Goal: Obtain resource: Download file/media

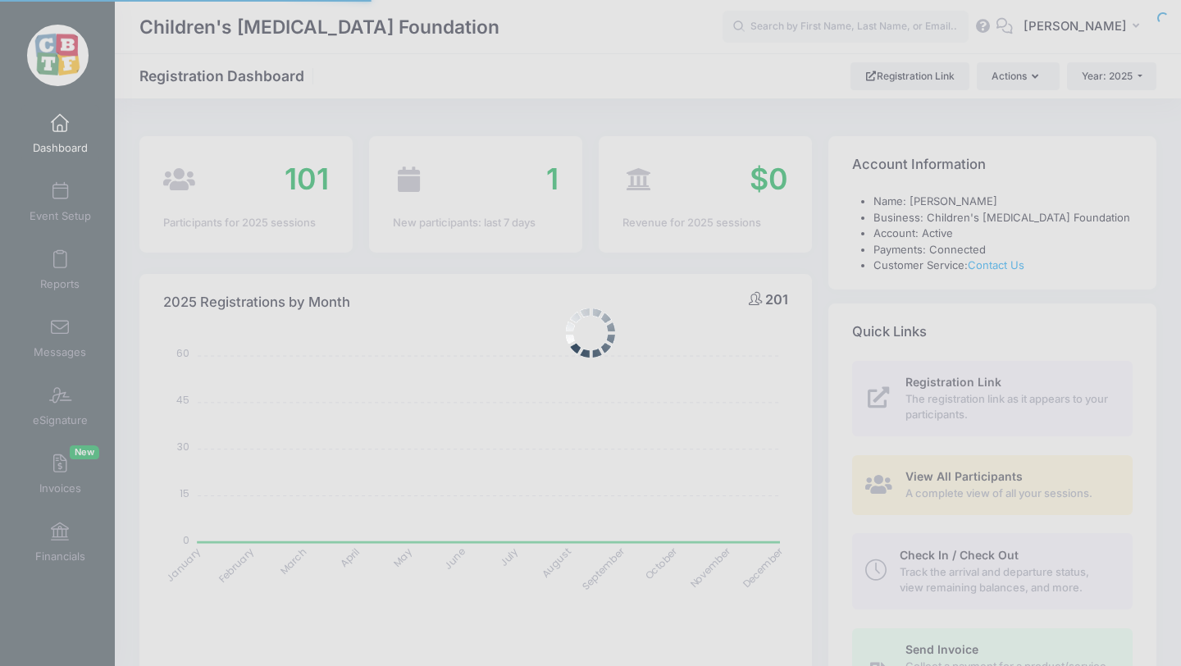
select select
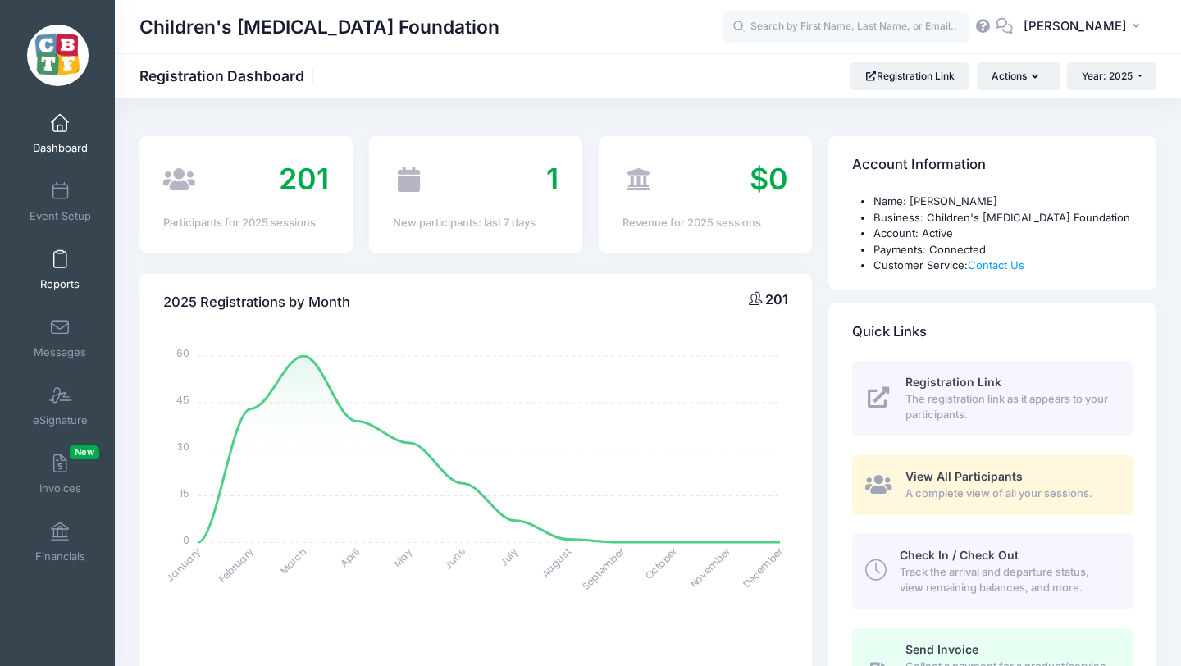
click at [60, 261] on span at bounding box center [60, 260] width 0 height 18
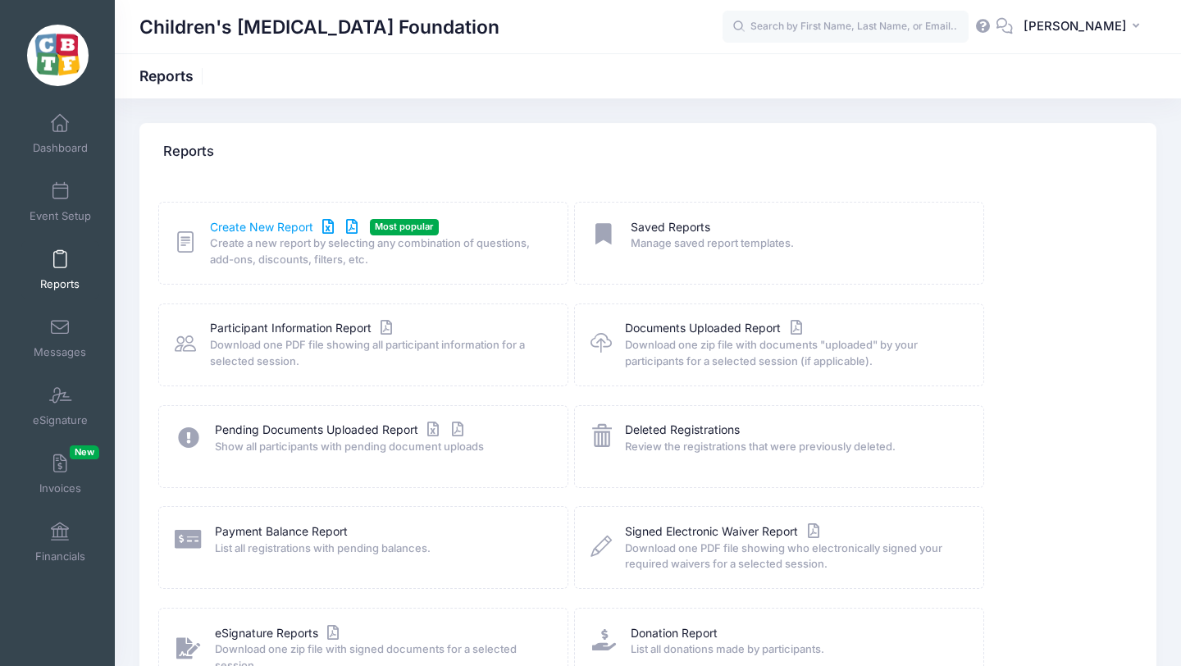
click at [256, 226] on link "Create New Report" at bounding box center [286, 227] width 153 height 17
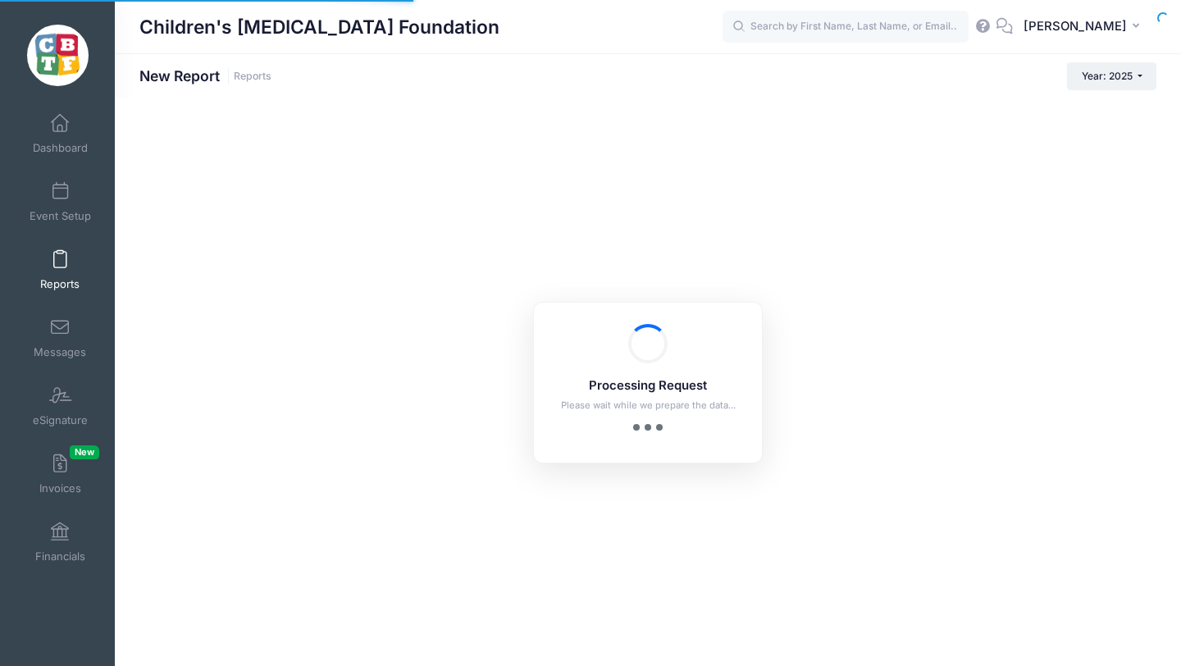
checkbox input "true"
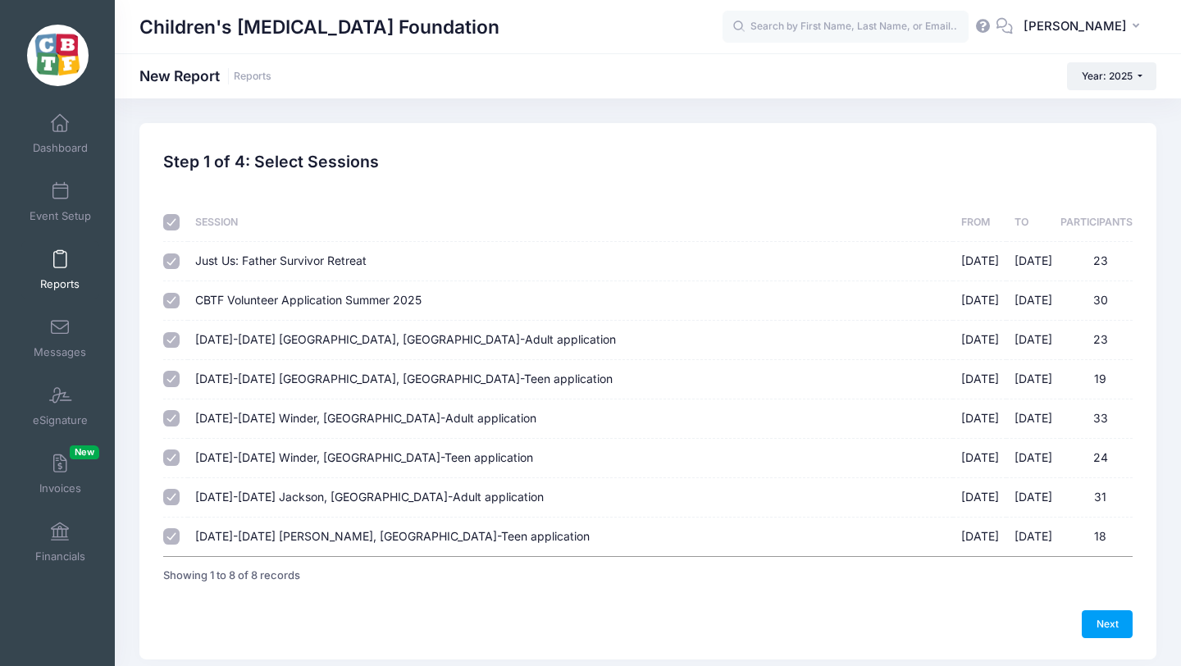
click at [172, 221] on input "checkbox" at bounding box center [171, 222] width 16 height 16
checkbox input "false"
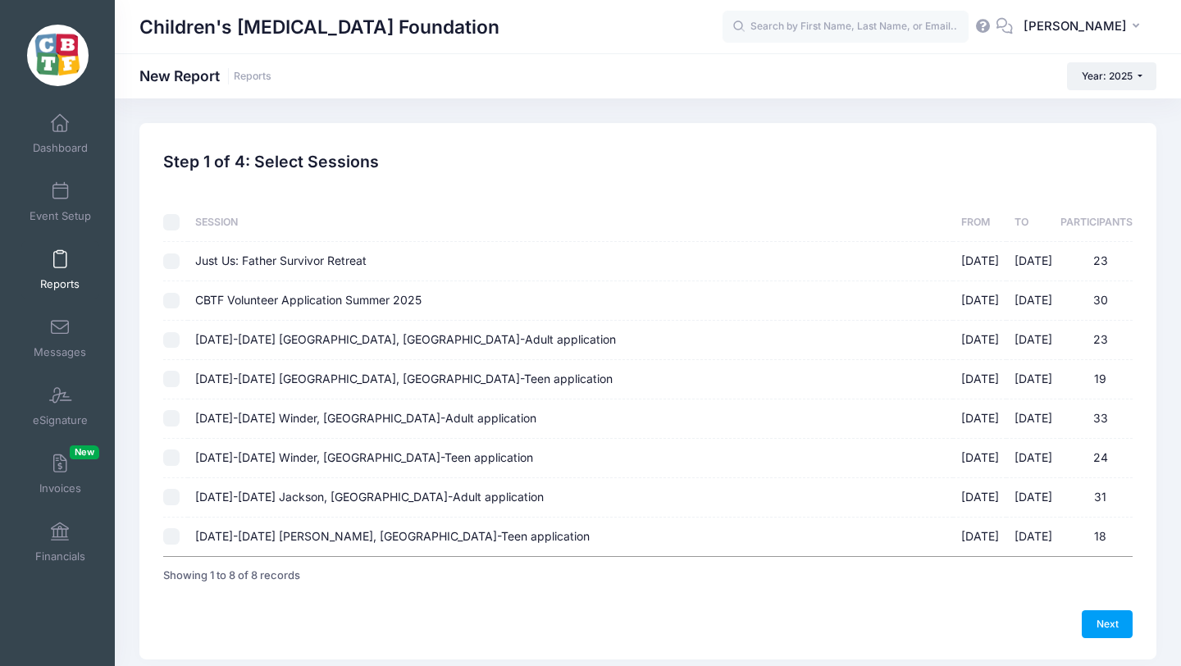
checkbox input "false"
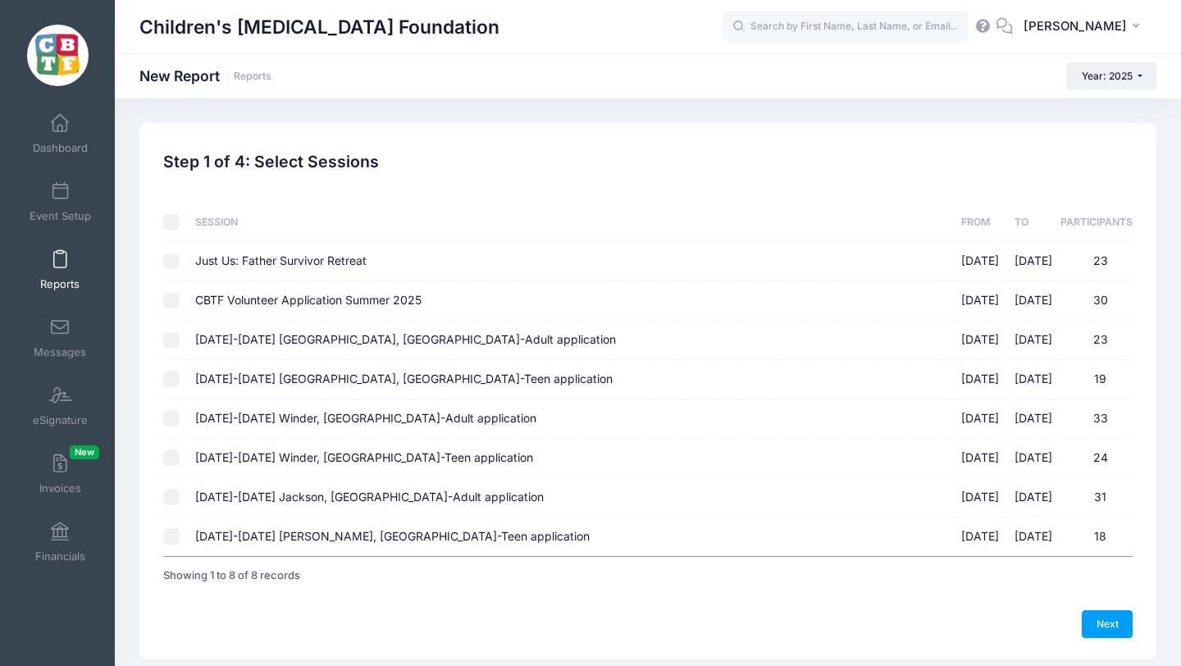
click at [175, 496] on input "August 18-23 Jackson, MI-Adult application 08/18/2025 - 08/23/2025 31" at bounding box center [171, 497] width 16 height 16
checkbox input "true"
click at [171, 535] on input "August 18-23 Jackson, MI-Teen application 08/18/2025 - 08/23/2025 18" at bounding box center [171, 536] width 16 height 16
checkbox input "true"
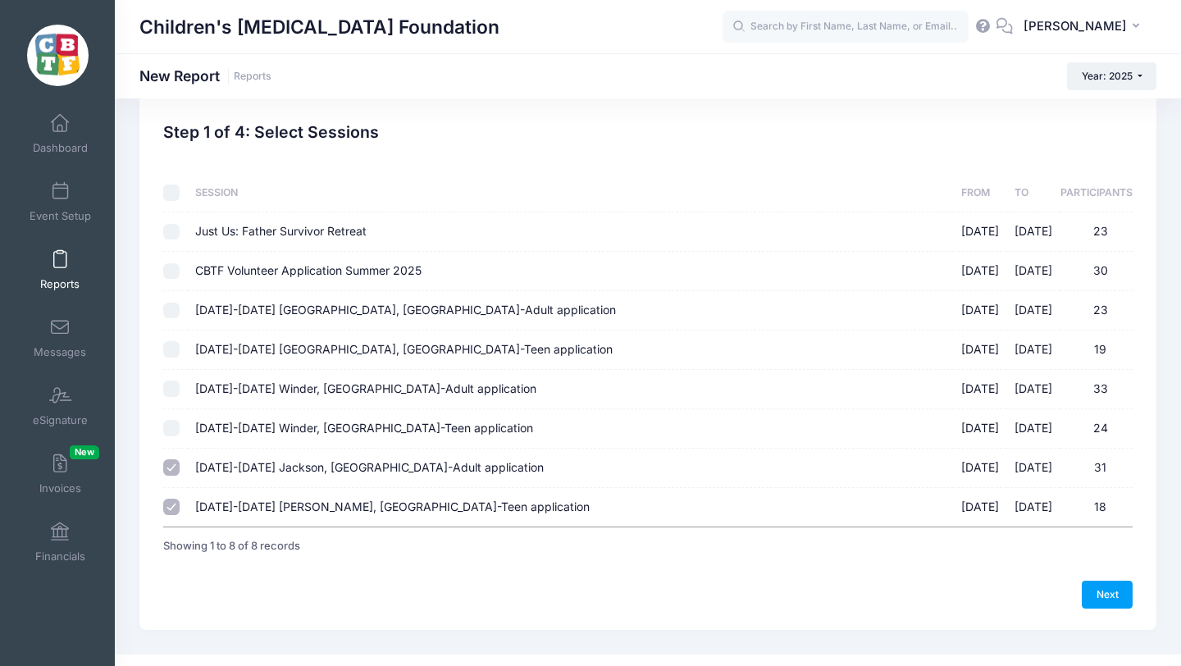
scroll to position [55, 0]
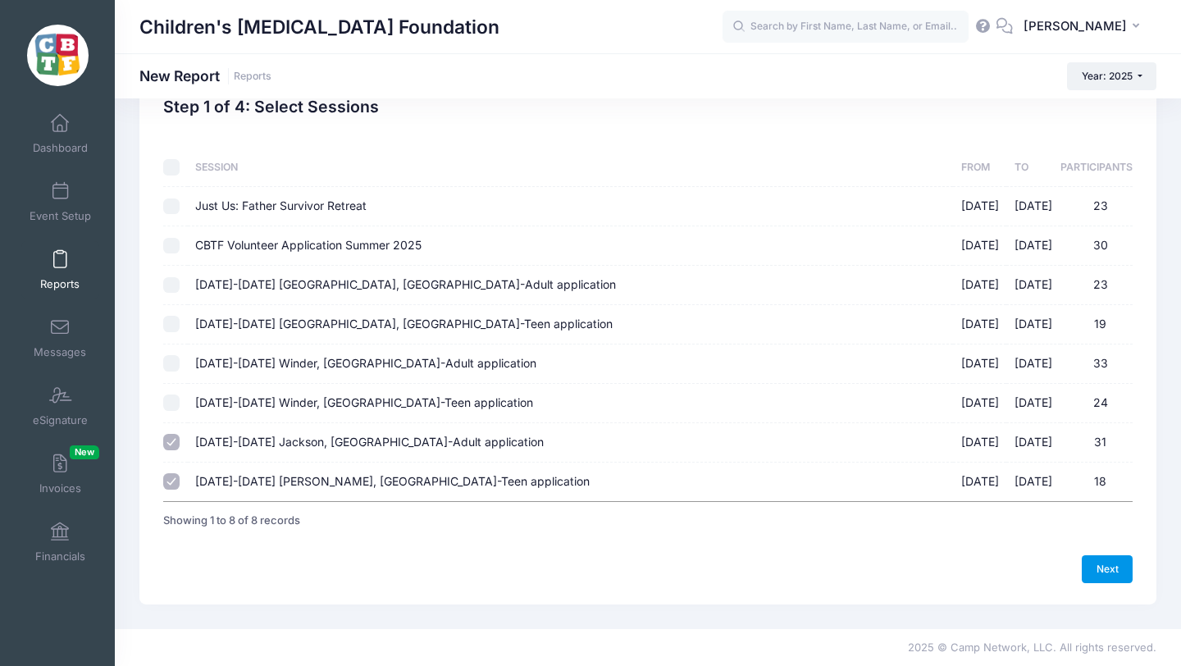
click at [1109, 570] on link "Next" at bounding box center [1107, 569] width 51 height 28
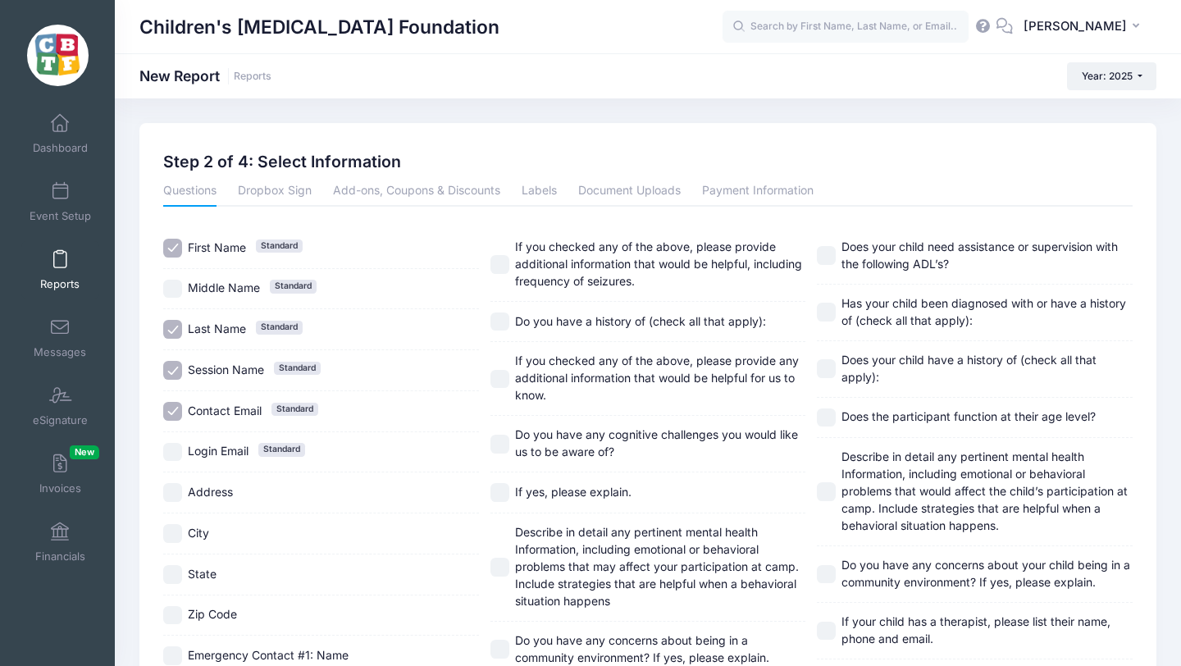
click at [174, 367] on input "Session Name Standard" at bounding box center [172, 370] width 19 height 19
checkbox input "false"
click at [172, 409] on input "Contact Email Standard" at bounding box center [172, 411] width 19 height 19
checkbox input "false"
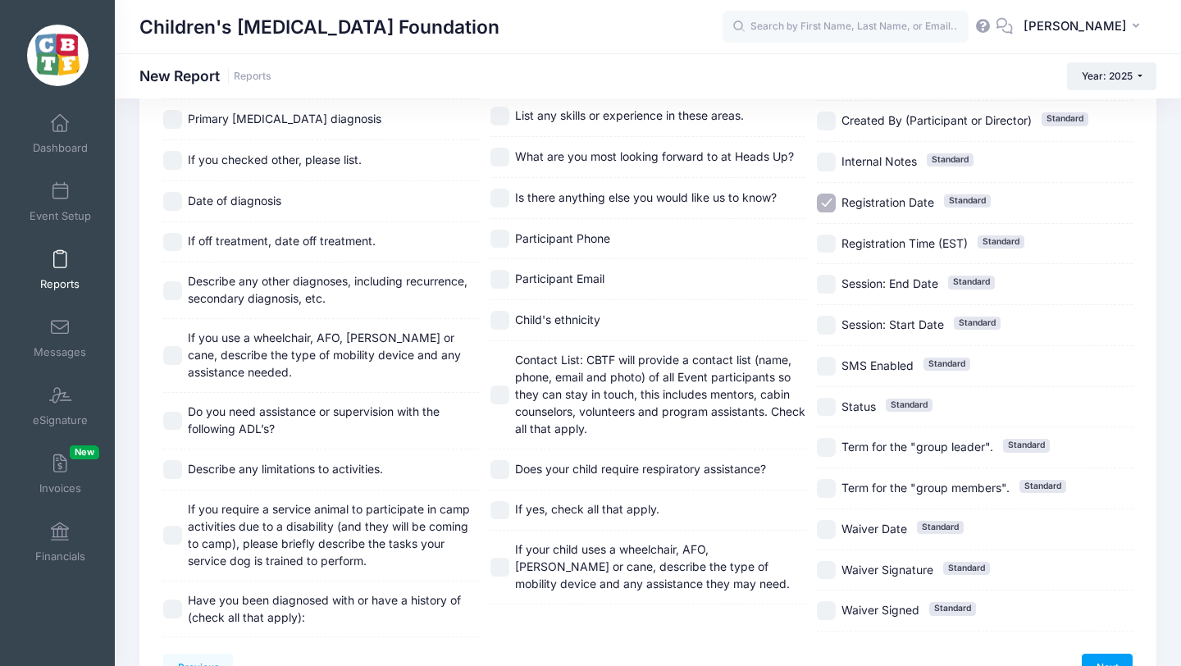
scroll to position [1508, 0]
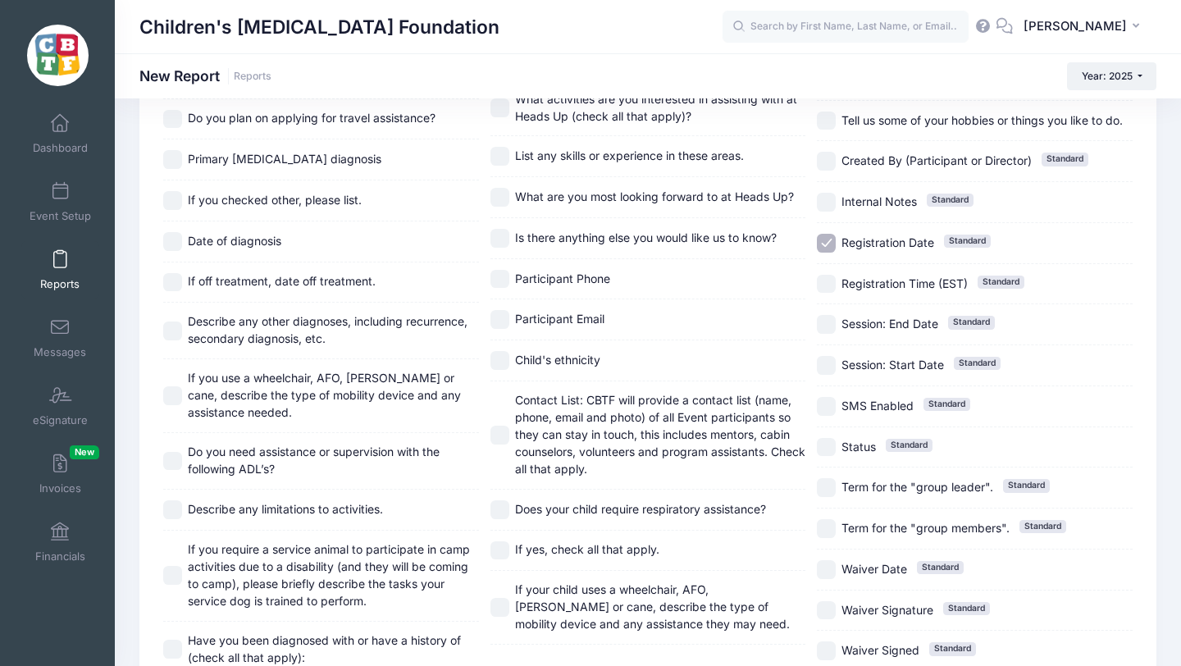
click at [827, 242] on input "Registration Date Standard" at bounding box center [826, 243] width 19 height 19
checkbox input "false"
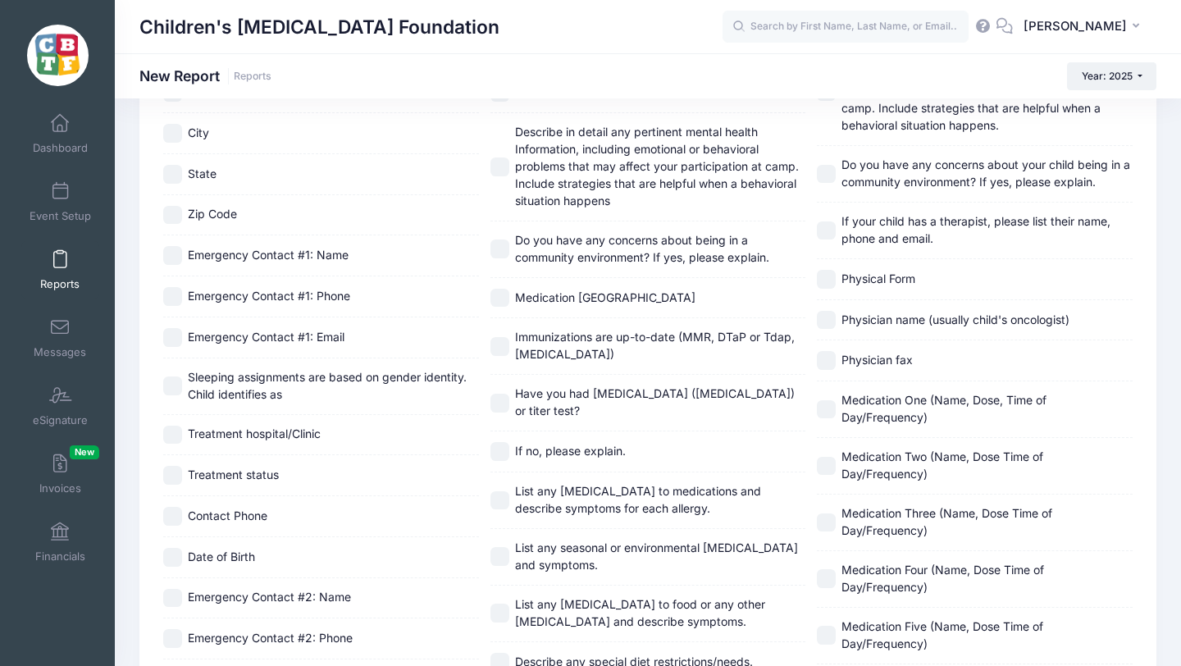
scroll to position [1173, 0]
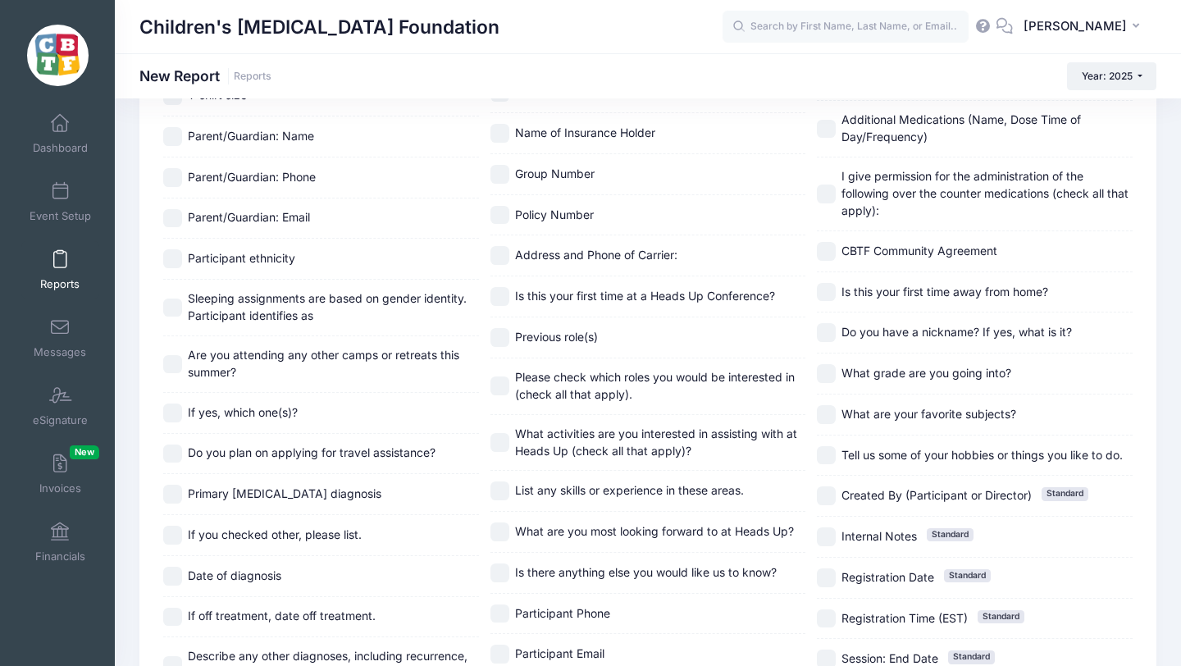
click at [827, 330] on input "Do you have a nickname? If yes, what is it?" at bounding box center [826, 332] width 19 height 19
checkbox input "true"
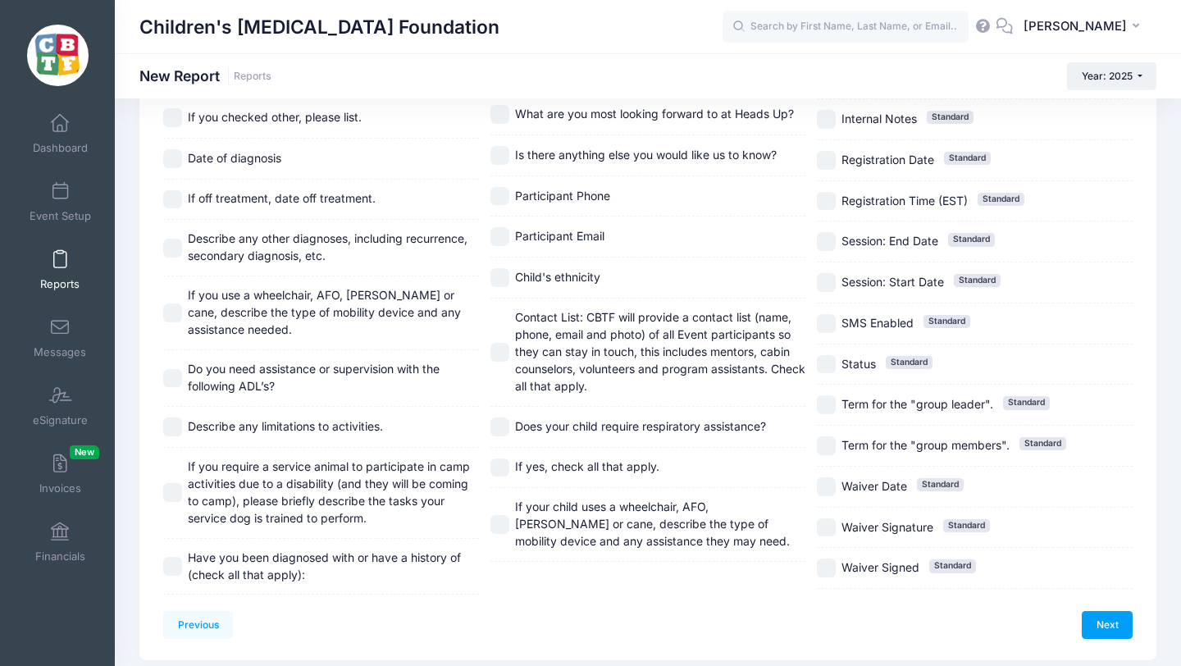
scroll to position [1647, 0]
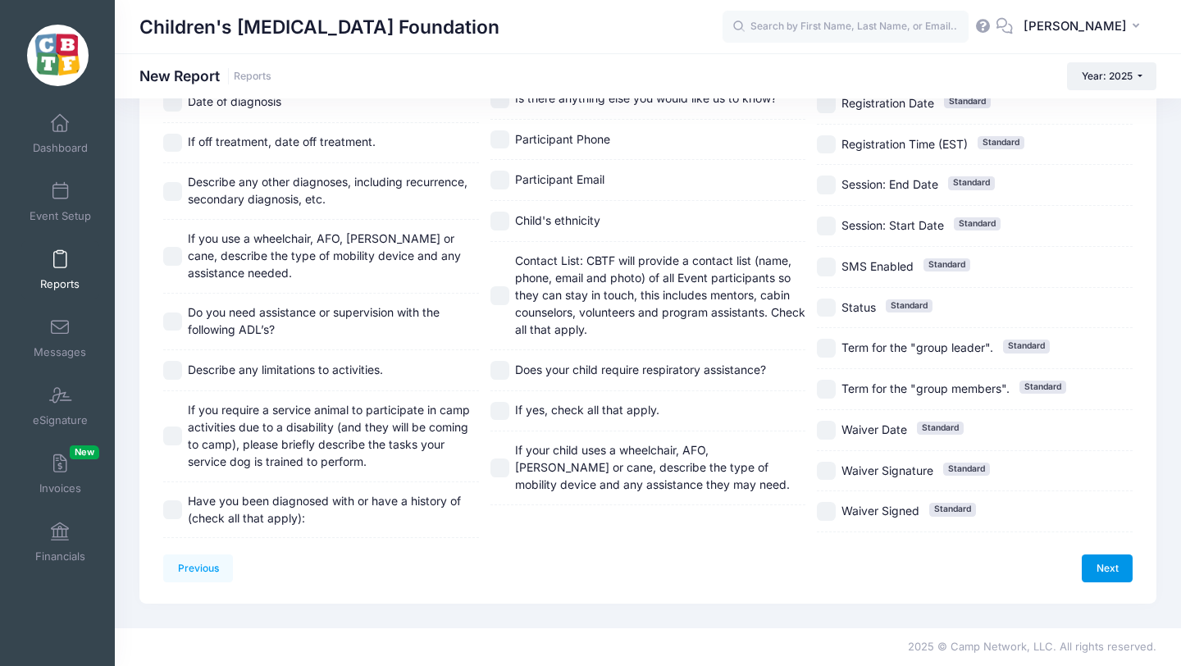
click at [1104, 566] on link "Next" at bounding box center [1107, 568] width 51 height 28
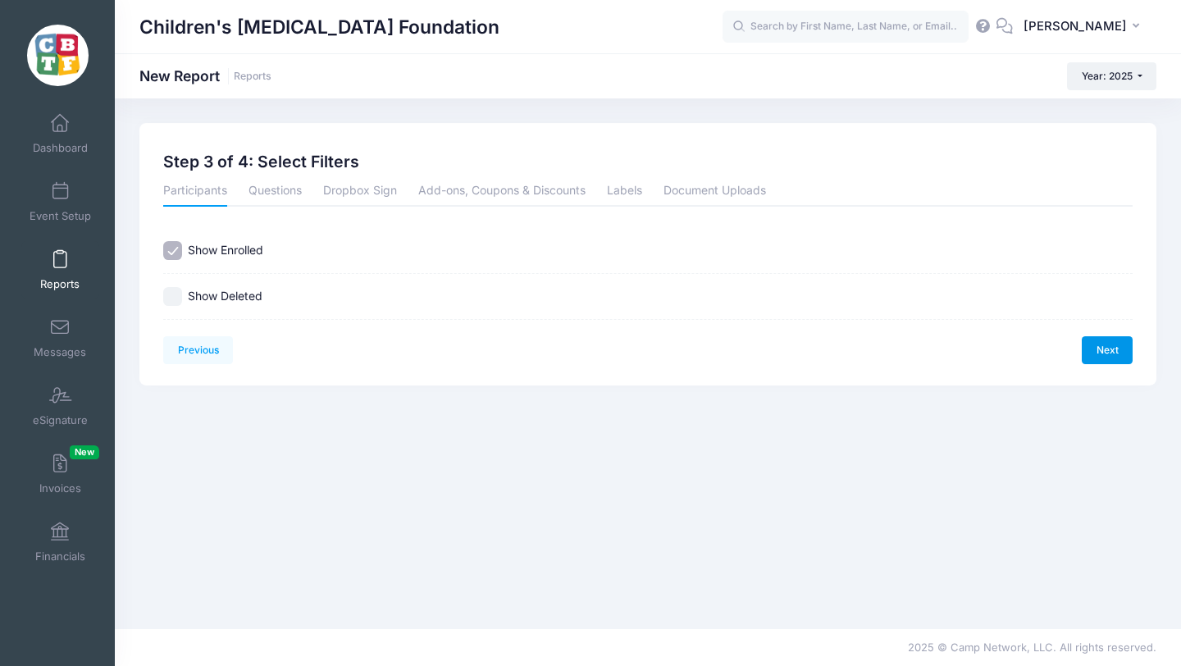
scroll to position [0, 0]
click at [1113, 352] on link "Next" at bounding box center [1107, 350] width 51 height 28
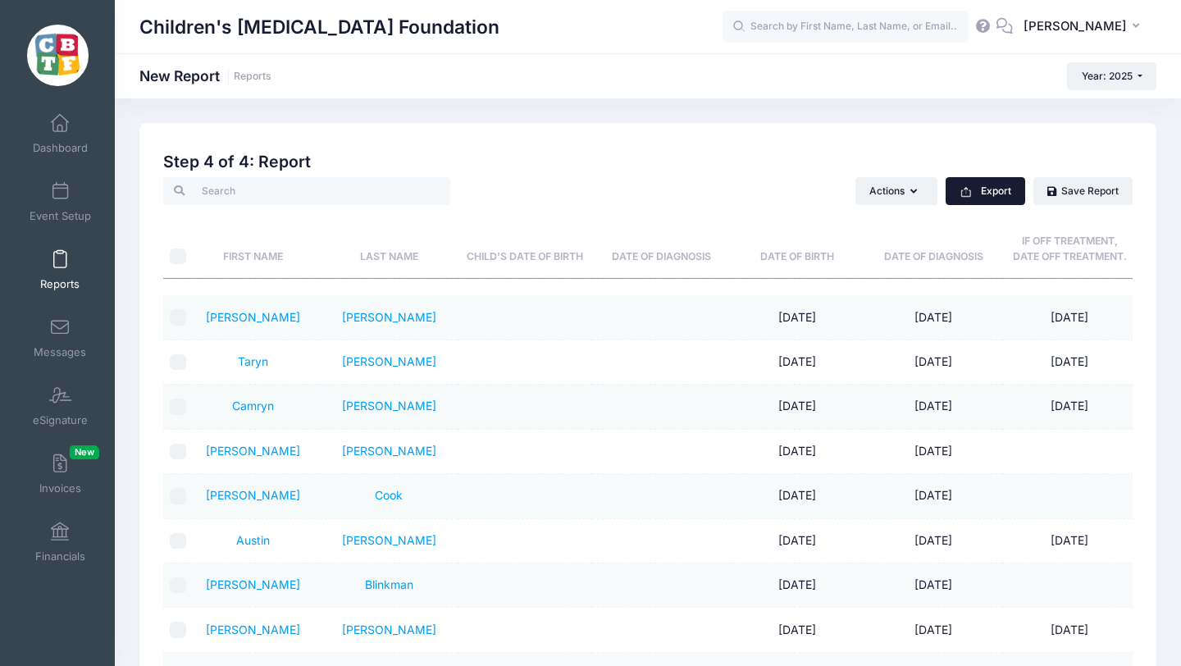
click at [990, 194] on button "Export" at bounding box center [985, 191] width 80 height 28
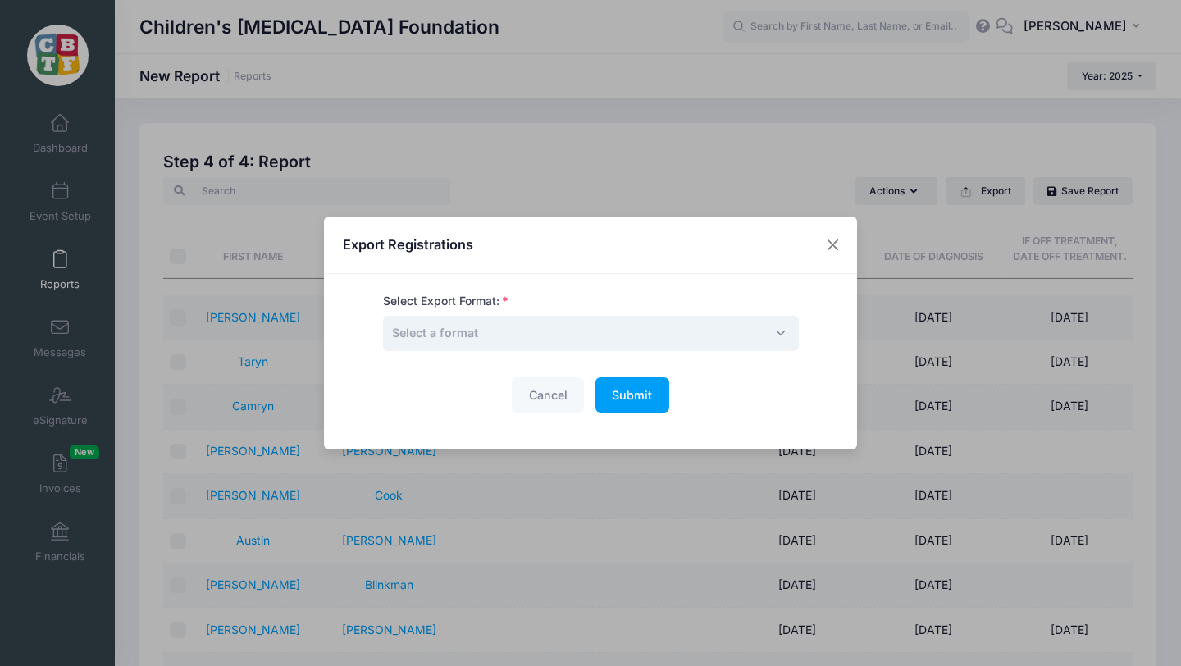
click at [600, 339] on span "Select a format" at bounding box center [591, 333] width 416 height 35
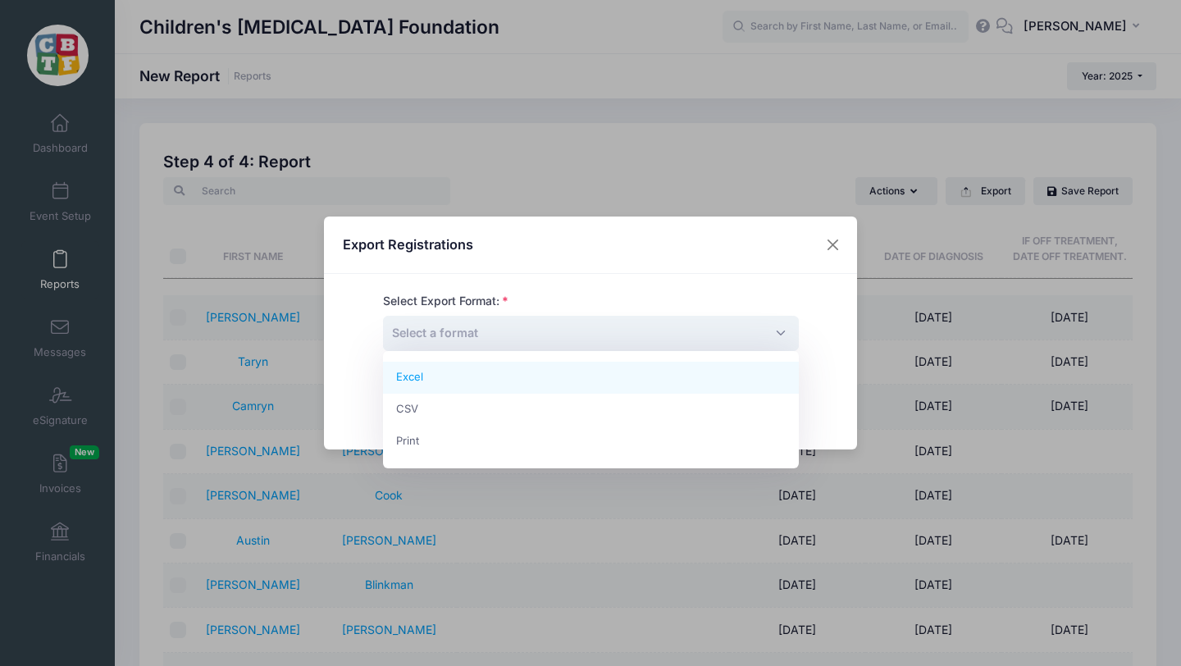
select select "excel"
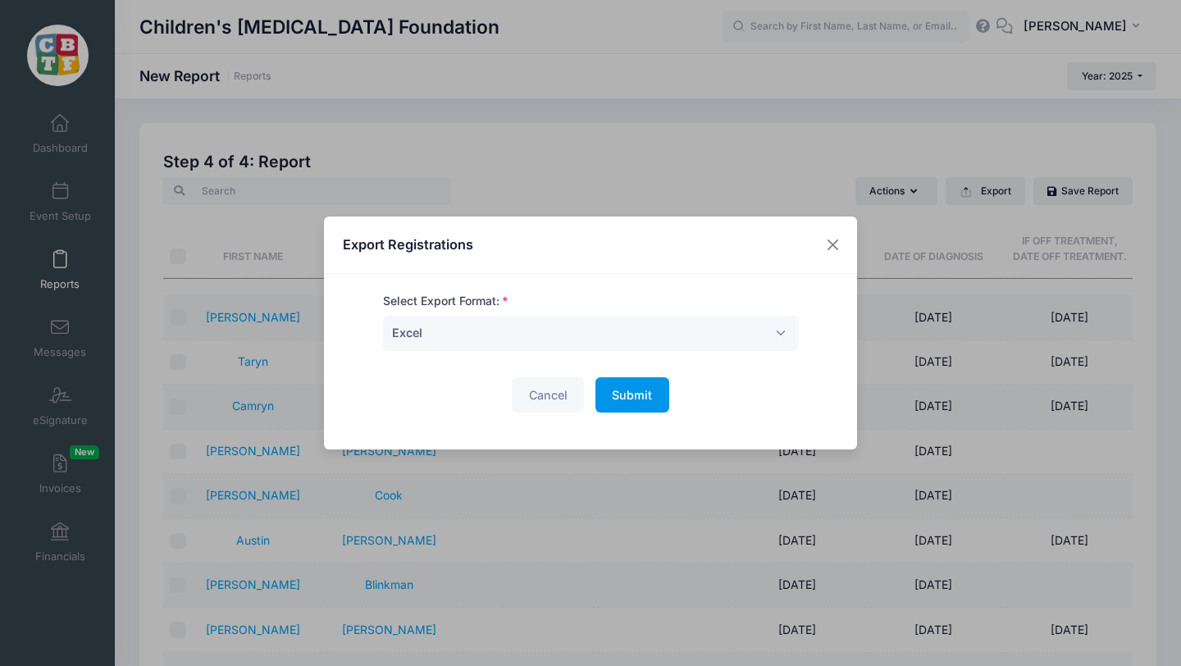
click at [635, 392] on span "Submit" at bounding box center [632, 395] width 40 height 14
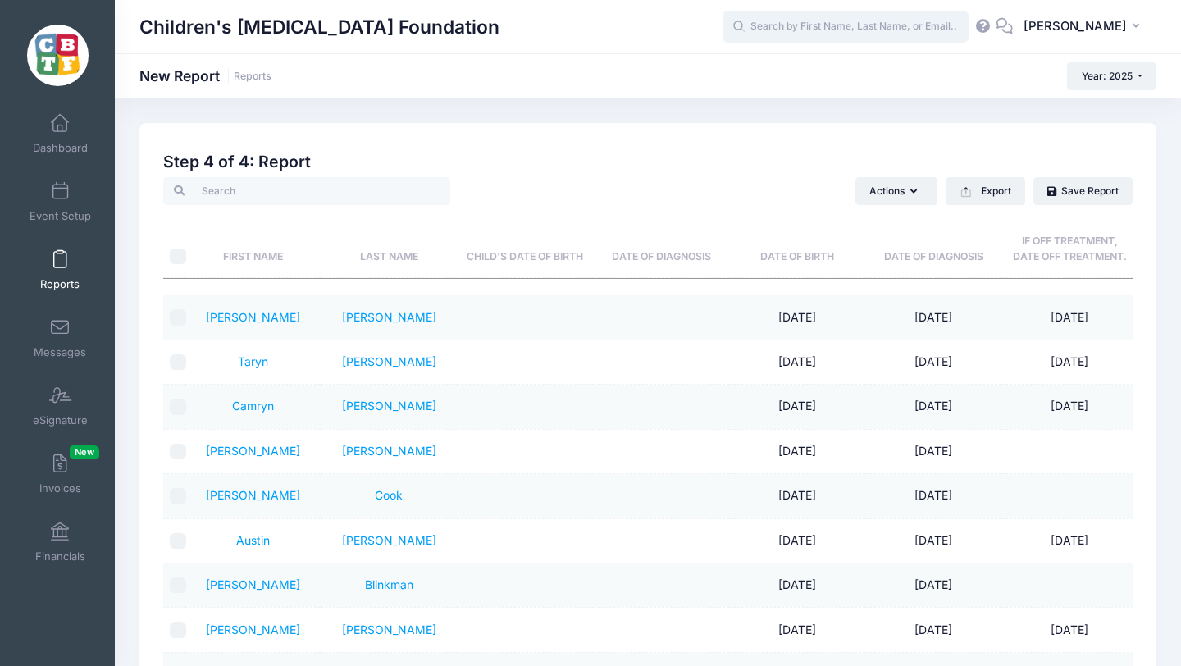
click at [810, 28] on input "text" at bounding box center [845, 27] width 246 height 33
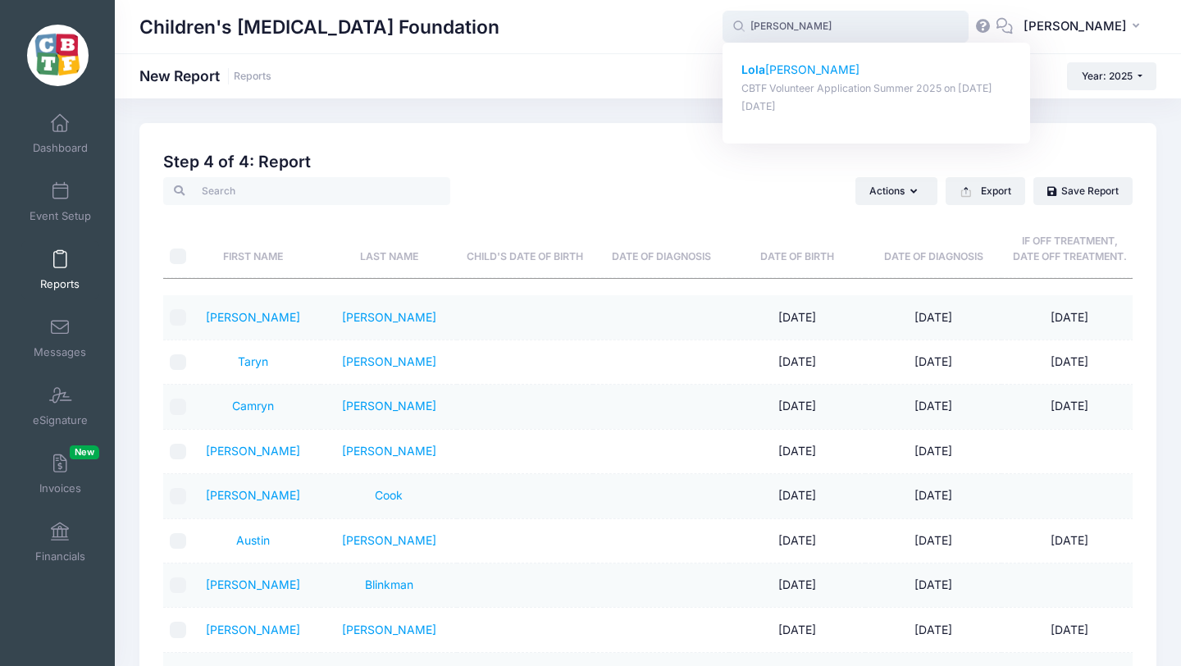
click at [765, 67] on strong "Lola" at bounding box center [753, 69] width 24 height 14
type input "Lola Ashby (CBTF Volunteer Application Summer 2025, Jun-01, 2025)"
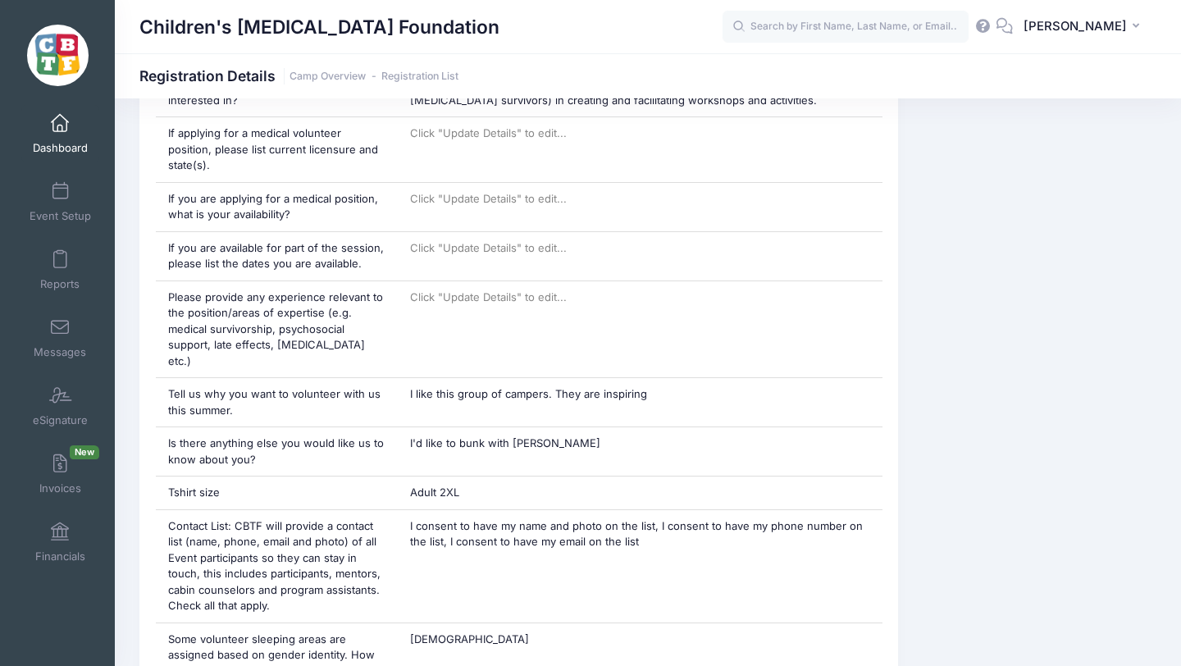
scroll to position [1469, 0]
